Goal: Task Accomplishment & Management: Complete application form

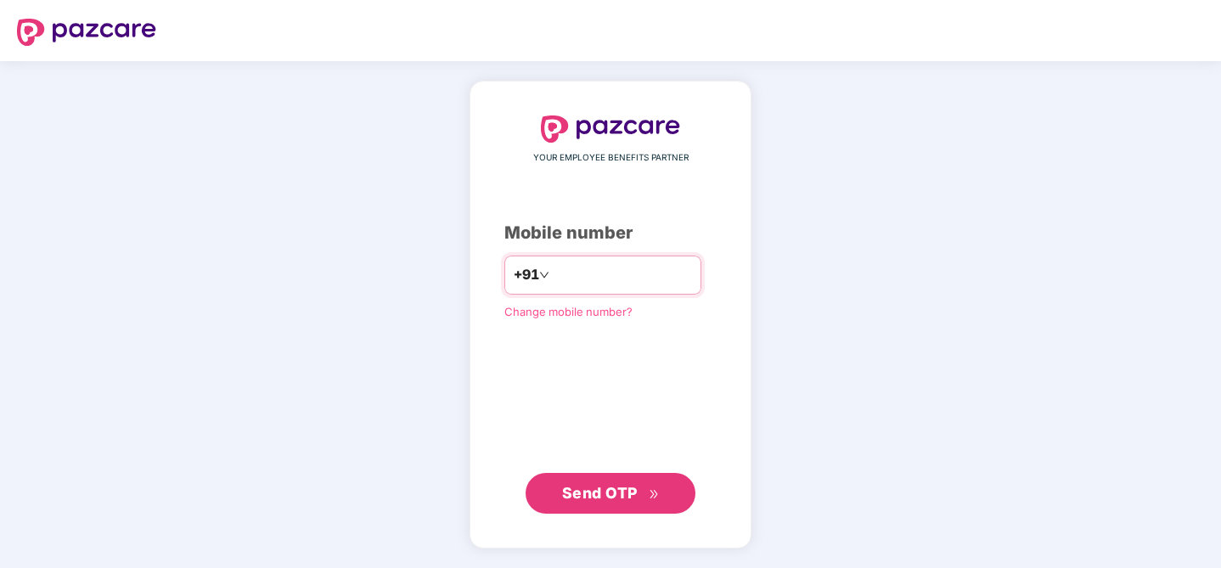
type input "**********"
click at [582, 492] on span "Send OTP" at bounding box center [600, 493] width 76 height 18
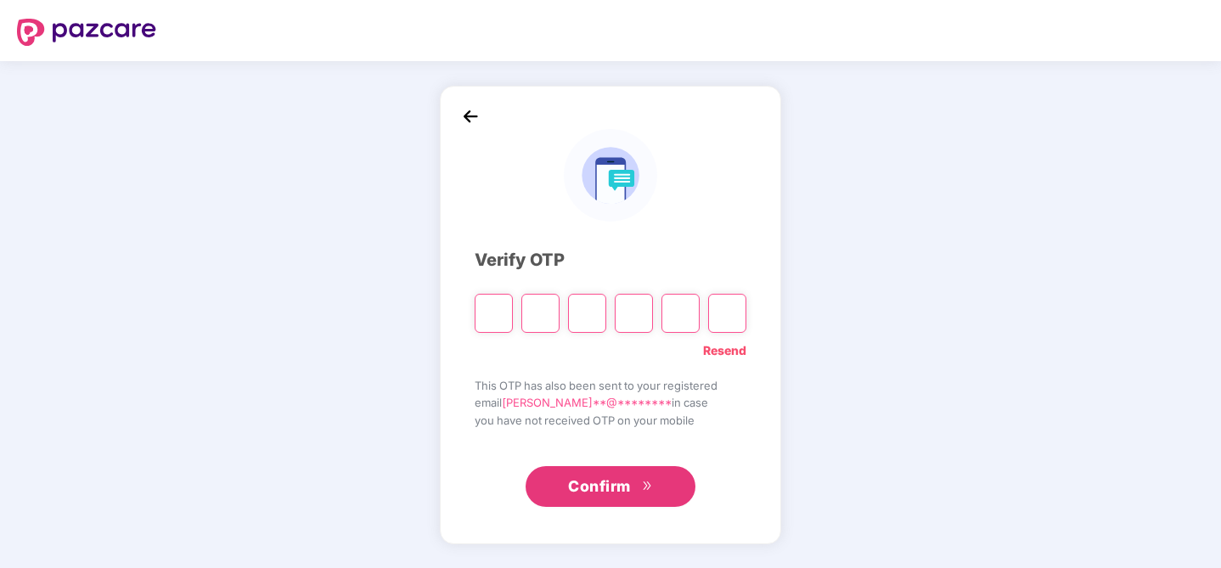
type input "*"
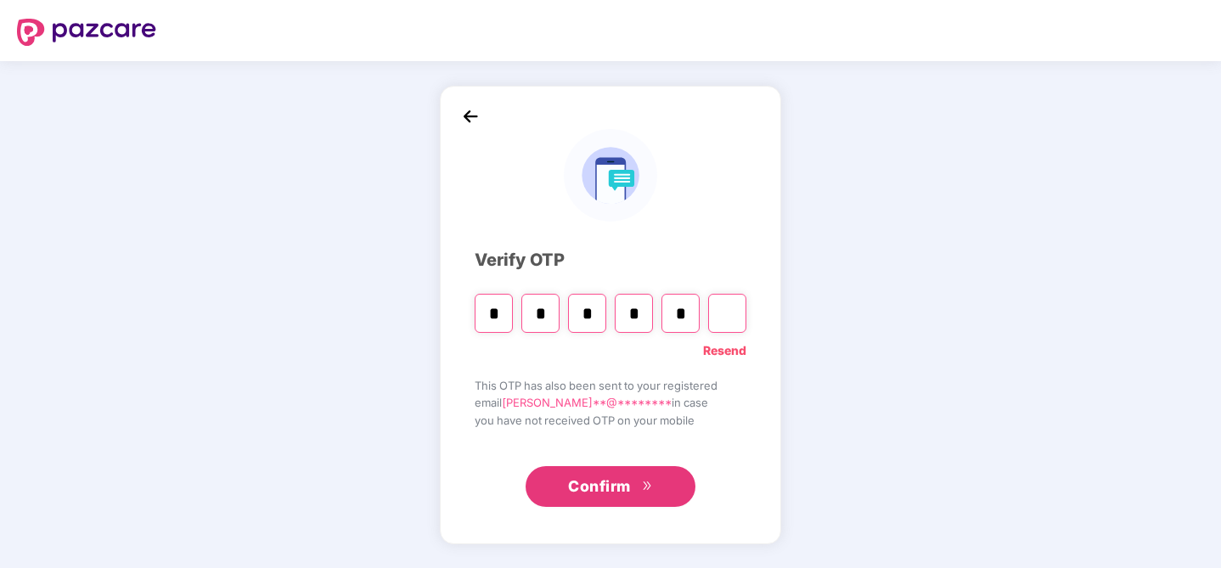
type input "*"
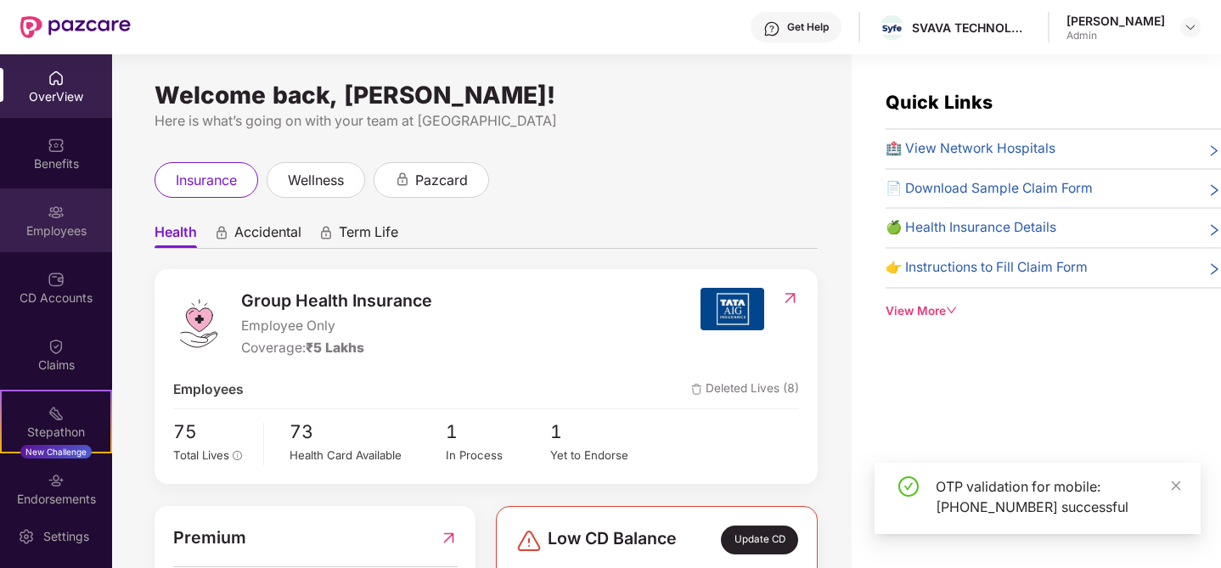
click at [66, 214] on div "Employees" at bounding box center [56, 220] width 112 height 64
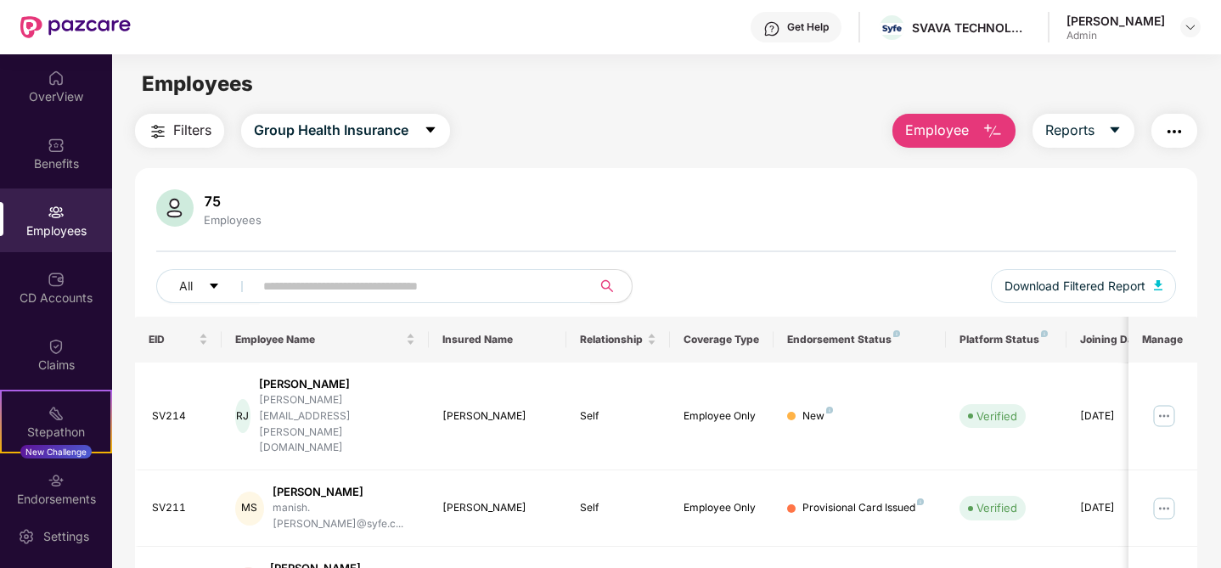
click at [993, 121] on img "button" at bounding box center [992, 131] width 20 height 20
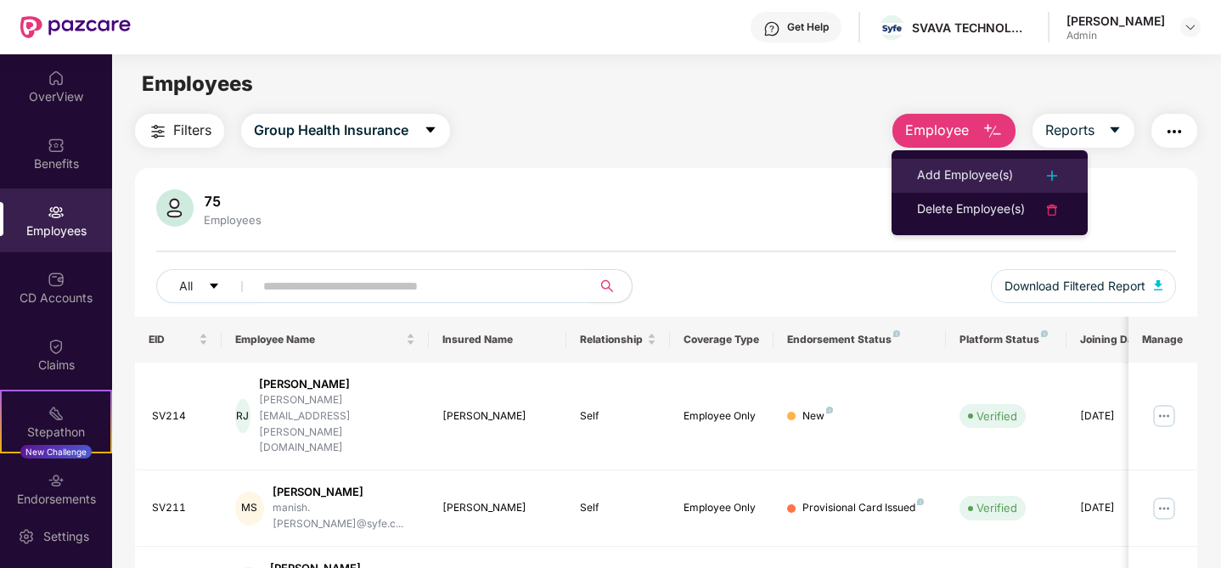
click at [956, 179] on div "Add Employee(s)" at bounding box center [965, 176] width 96 height 20
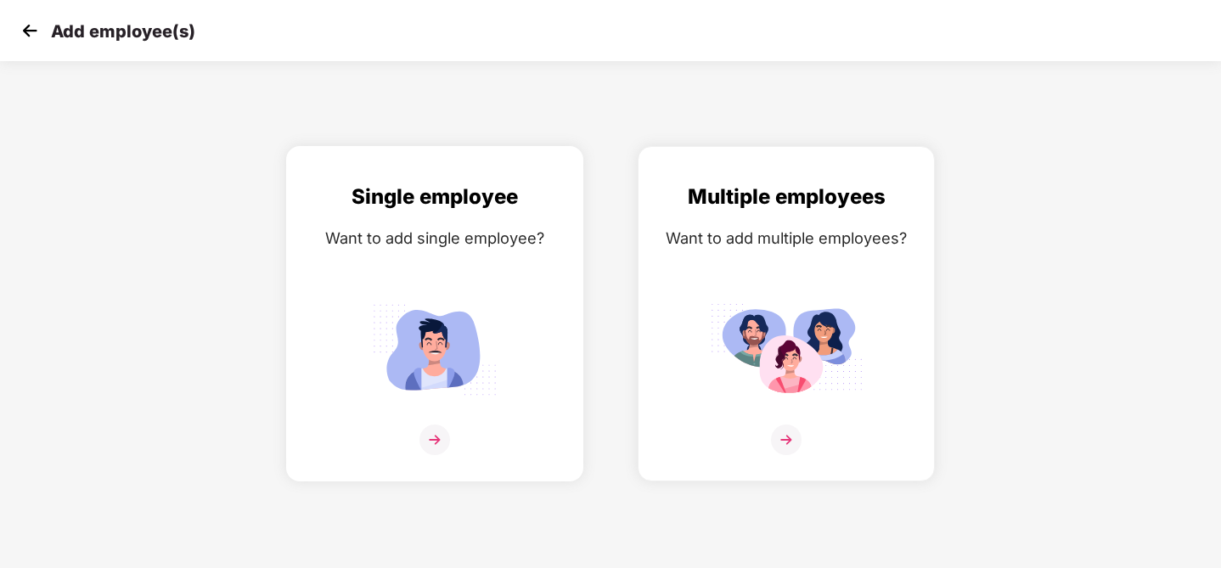
click at [438, 439] on img at bounding box center [434, 439] width 31 height 31
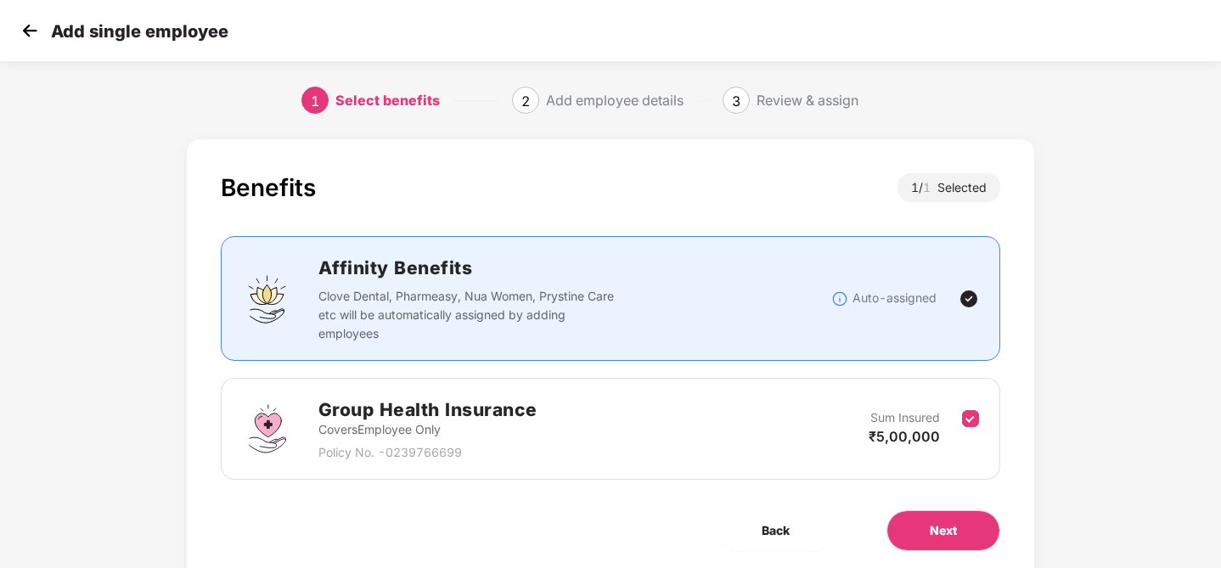
scroll to position [59, 0]
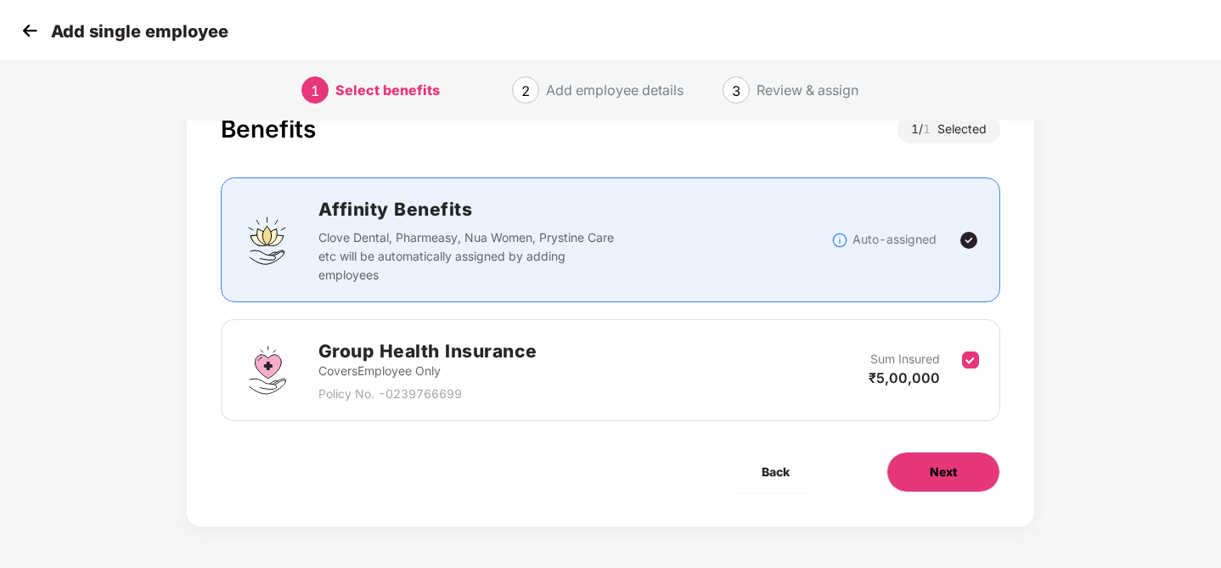
click at [939, 469] on span "Next" at bounding box center [943, 472] width 27 height 19
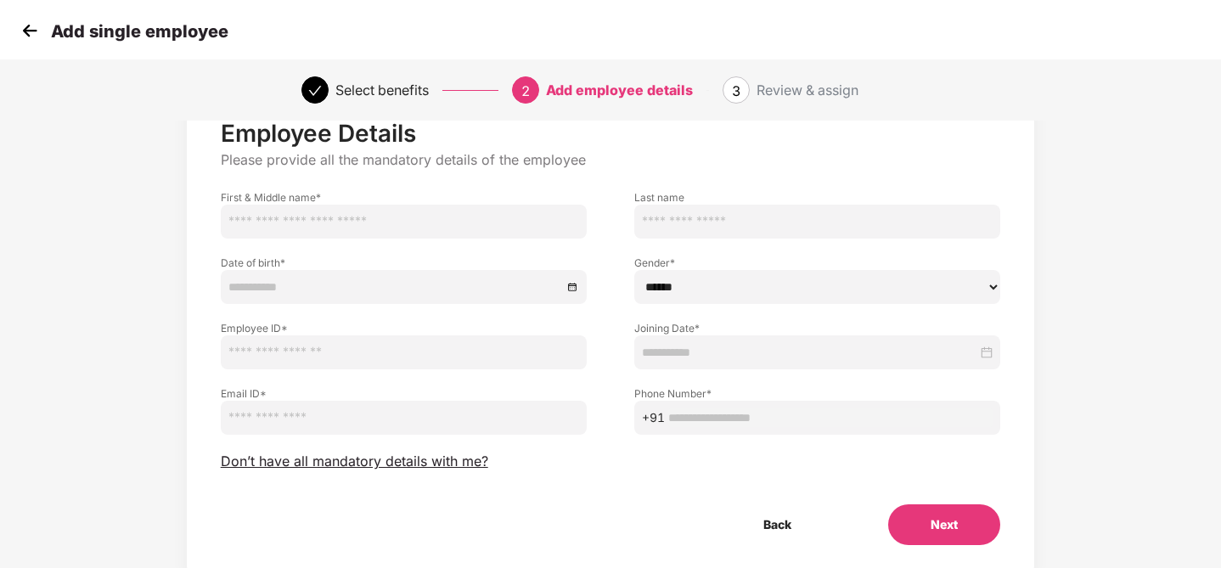
scroll to position [0, 0]
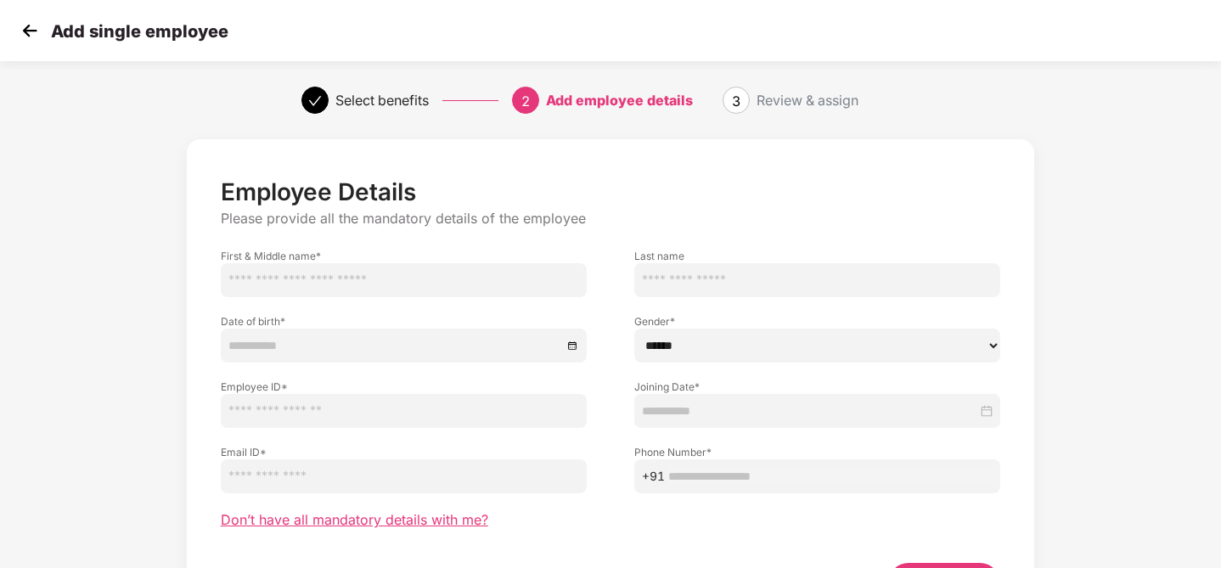
click at [393, 521] on span "Don’t have all mandatory details with me?" at bounding box center [354, 520] width 267 height 18
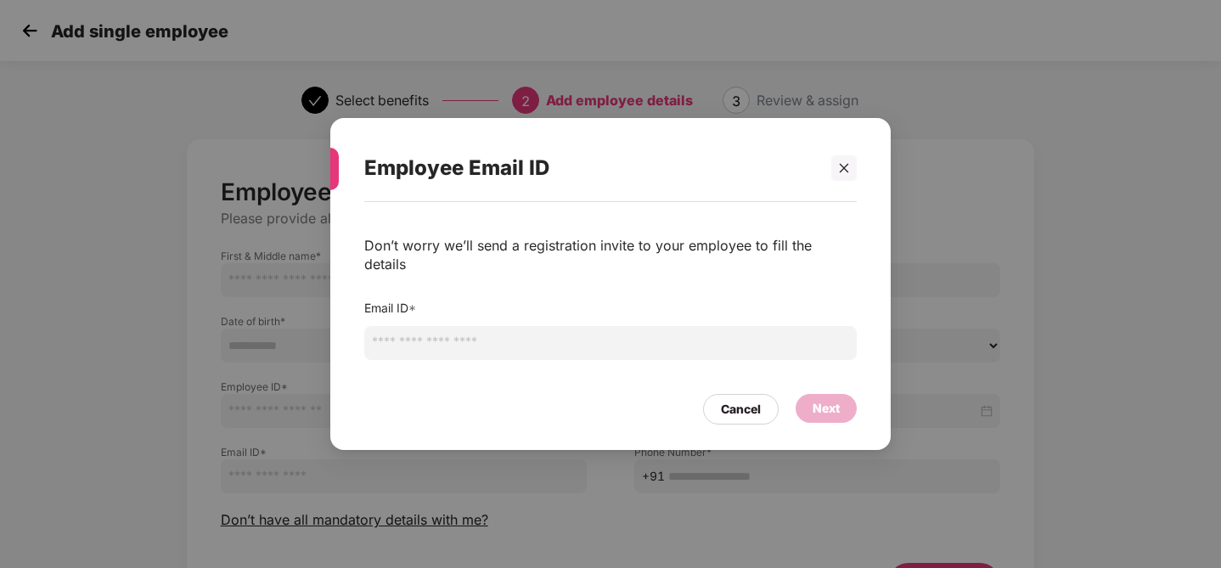
click at [547, 334] on input "email" at bounding box center [610, 343] width 492 height 34
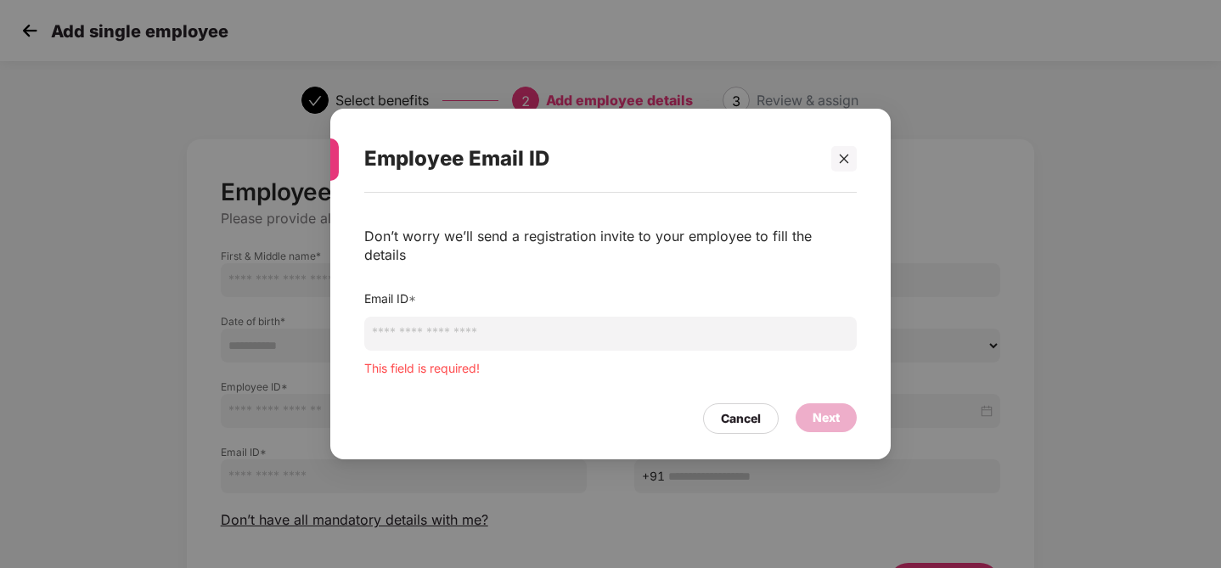
click at [545, 324] on input "email" at bounding box center [610, 334] width 492 height 34
paste input "**********"
type input "**********"
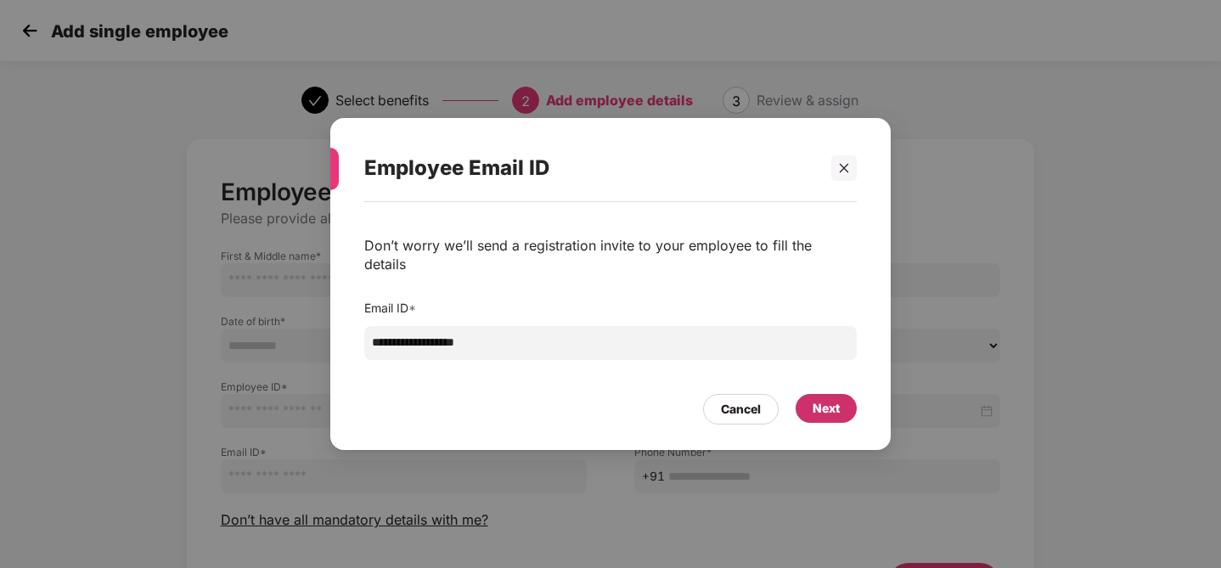
click at [823, 409] on div "Next" at bounding box center [825, 408] width 61 height 29
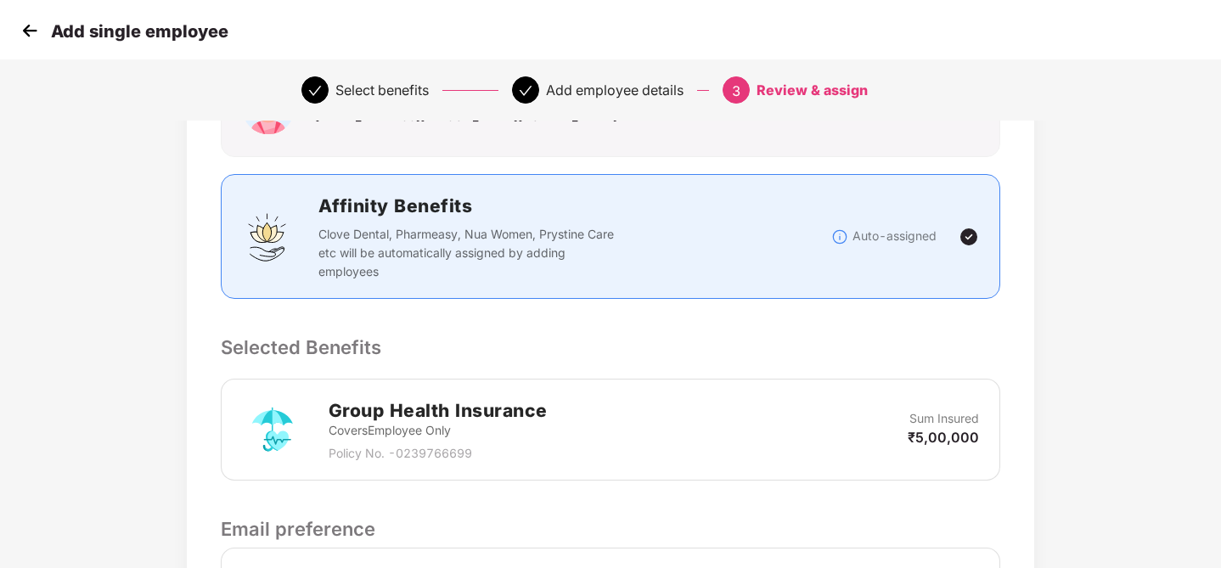
scroll to position [398, 0]
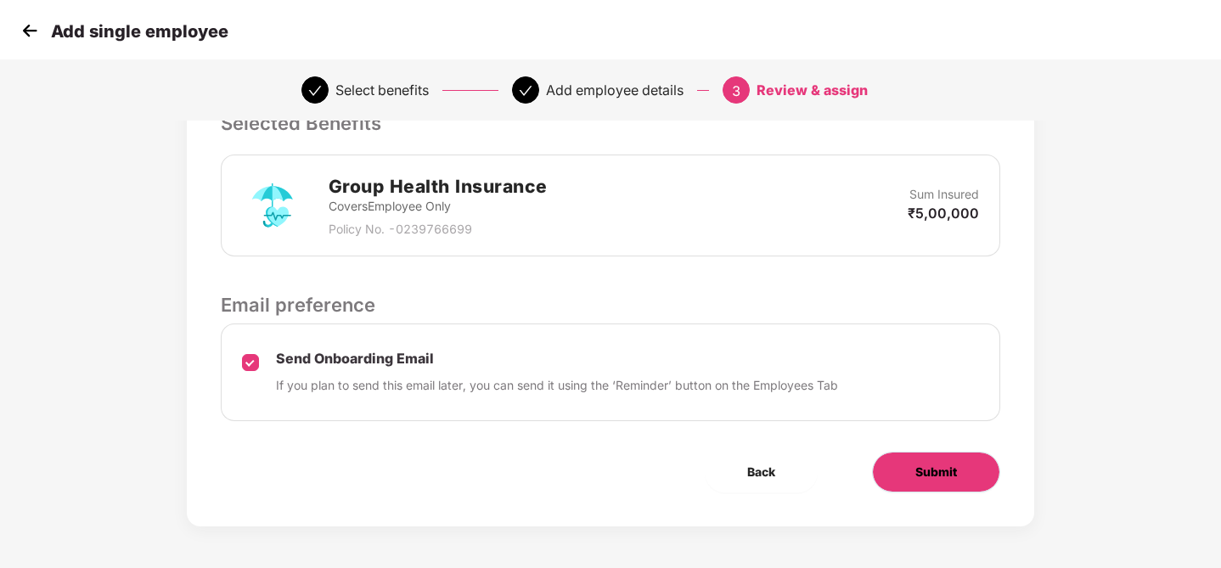
click at [945, 474] on span "Submit" at bounding box center [936, 472] width 42 height 19
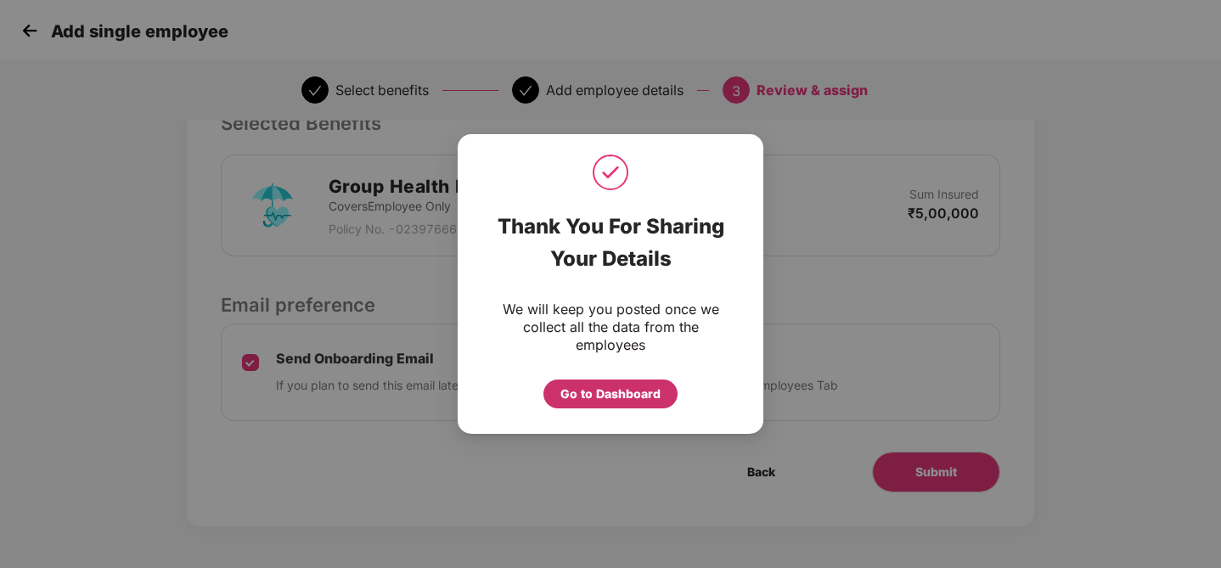
click at [651, 390] on div "Go to Dashboard" at bounding box center [610, 394] width 100 height 19
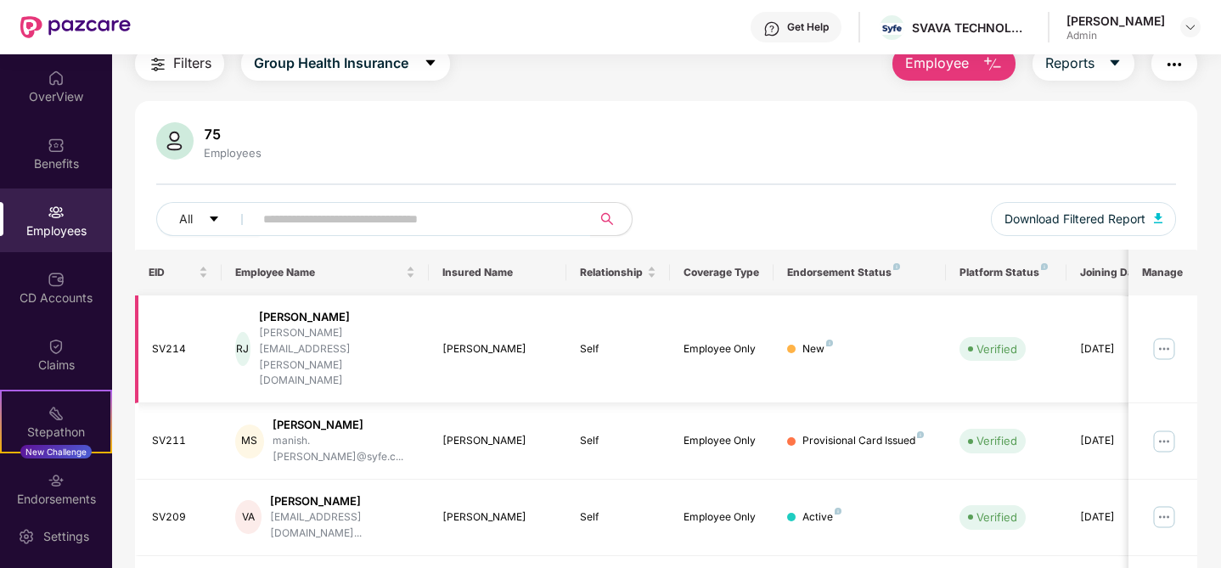
scroll to position [81, 0]
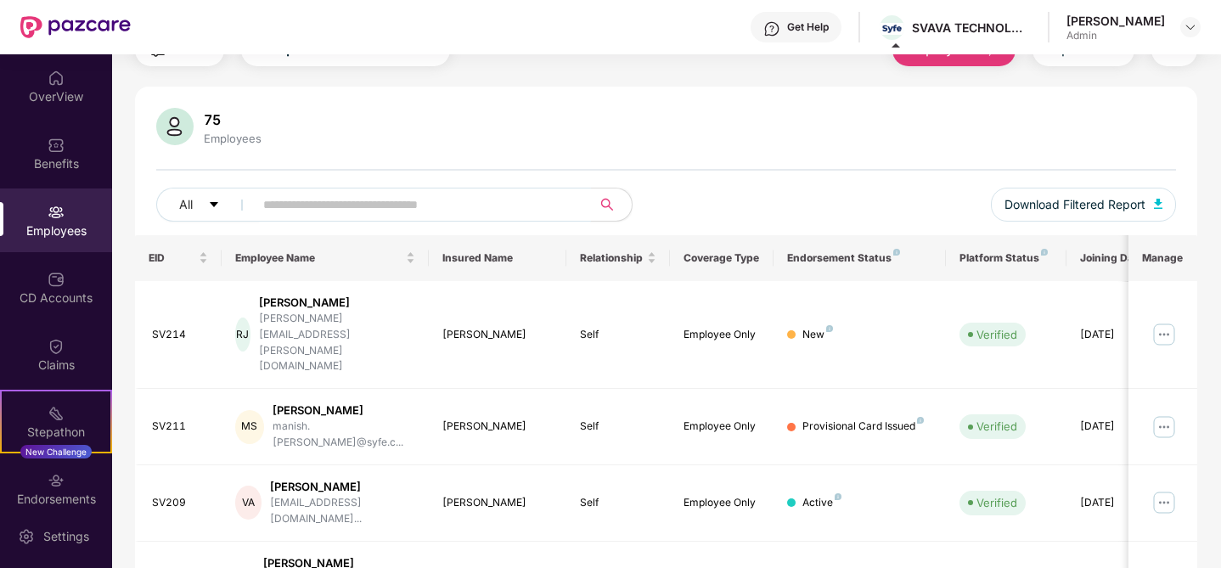
click at [368, 206] on input "text" at bounding box center [415, 204] width 305 height 25
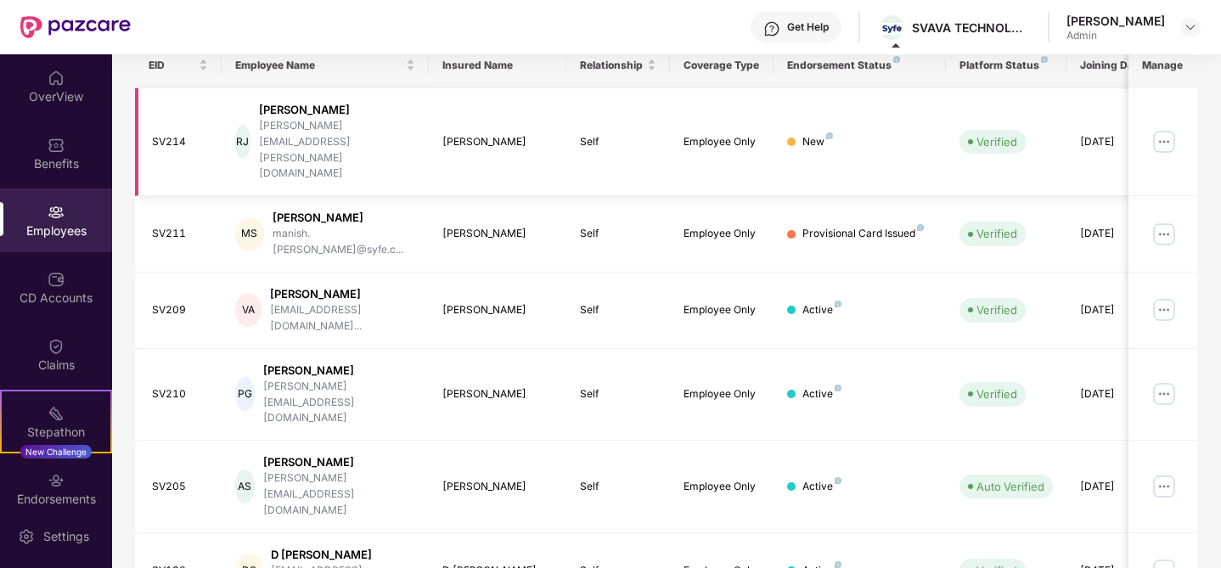
scroll to position [267, 0]
